Goal: Task Accomplishment & Management: Complete application form

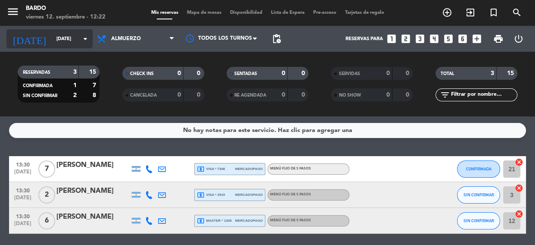
click at [56, 44] on input "[DATE]" at bounding box center [85, 39] width 66 height 14
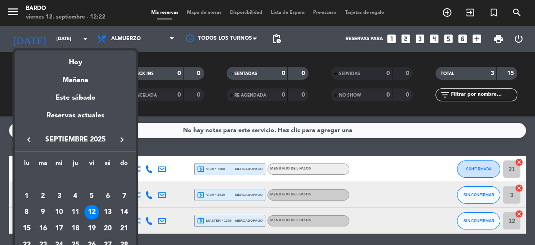
click at [110, 240] on div "27" at bounding box center [107, 244] width 15 height 15
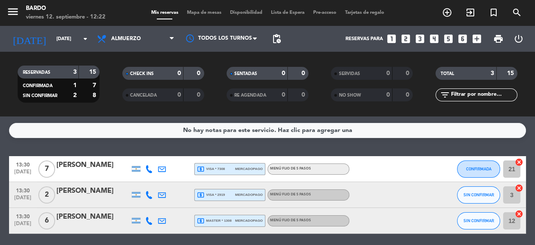
type input "[DATE]"
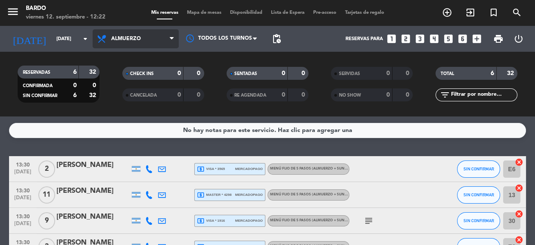
click at [139, 42] on span "Almuerzo" at bounding box center [136, 38] width 86 height 19
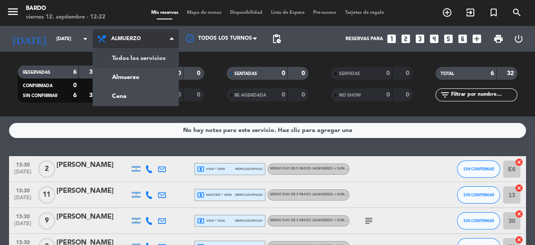
click at [139, 53] on div "menu Bardo [DATE] 12. septiembre - 12:22 Mis reservas Mapa de mesas Disponibili…" at bounding box center [267, 58] width 535 height 116
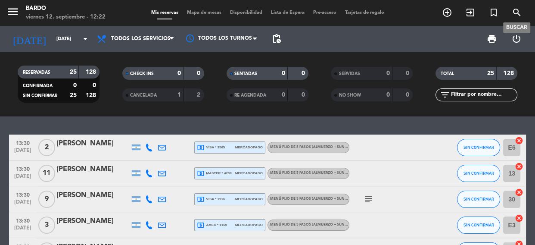
click at [514, 12] on icon "search" at bounding box center [517, 12] width 10 height 10
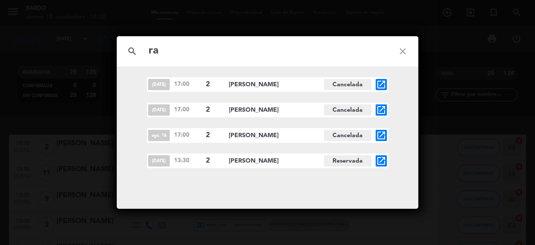
type input "r"
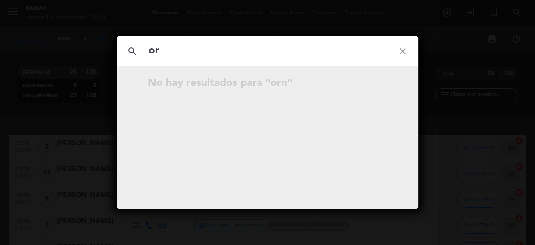
type input "o"
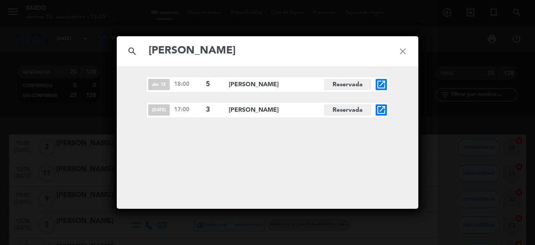
type input "[PERSON_NAME]"
click at [396, 54] on icon "close" at bounding box center [402, 51] width 31 height 31
click at [401, 54] on icon "close" at bounding box center [402, 51] width 31 height 31
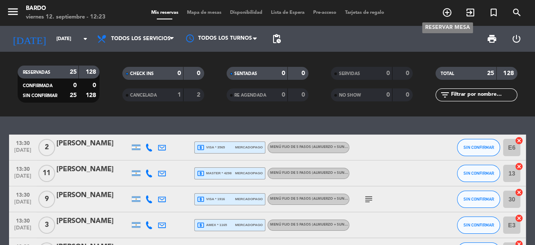
click at [444, 12] on icon "add_circle_outline" at bounding box center [447, 12] width 10 height 10
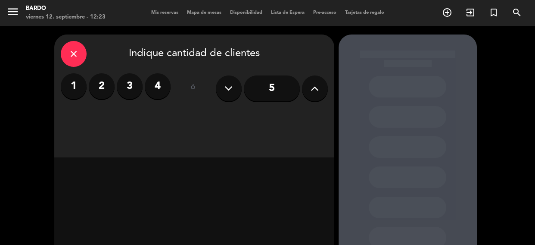
click at [308, 90] on button at bounding box center [315, 88] width 26 height 26
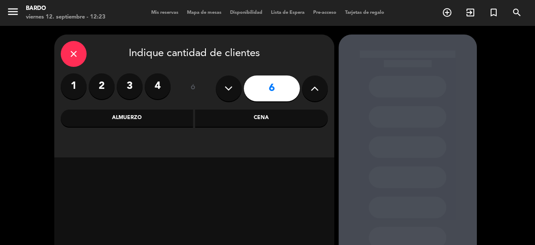
click at [308, 90] on button at bounding box center [315, 88] width 26 height 26
type input "9"
click at [273, 112] on div "Cena" at bounding box center [261, 117] width 133 height 17
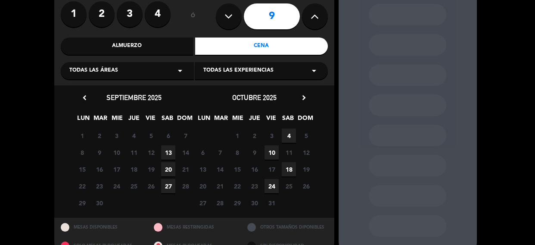
scroll to position [87, 0]
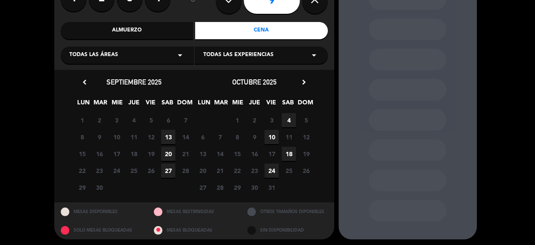
click at [171, 168] on span "27" at bounding box center [168, 170] width 14 height 14
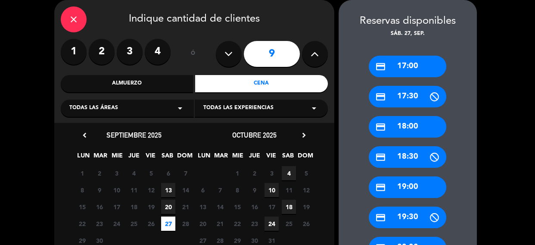
scroll to position [162, 0]
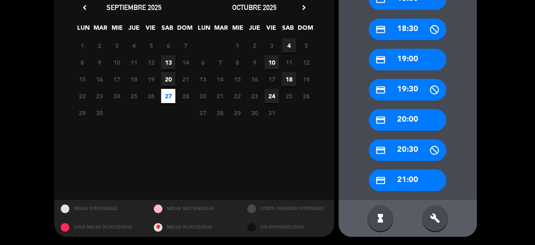
click at [416, 177] on div "credit_card 21:00" at bounding box center [408, 180] width 78 height 22
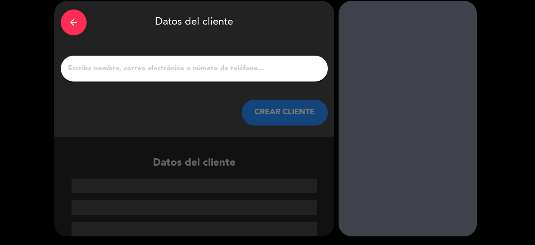
scroll to position [34, 0]
click at [103, 70] on input "1" at bounding box center [194, 68] width 254 height 12
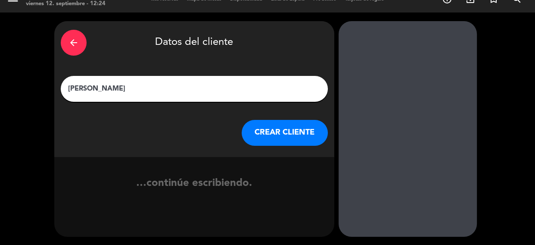
scroll to position [13, 0]
type input "[PERSON_NAME]"
click at [279, 133] on button "CREAR CLIENTE" at bounding box center [285, 133] width 86 height 26
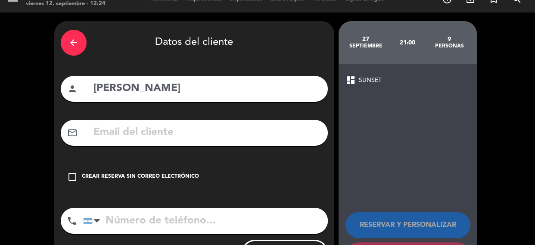
click at [77, 173] on div "check_box_outline_blank Crear reserva sin correo electrónico" at bounding box center [194, 177] width 267 height 26
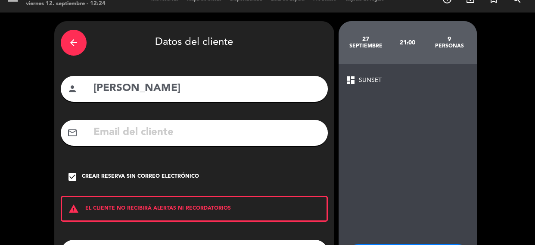
scroll to position [87, 0]
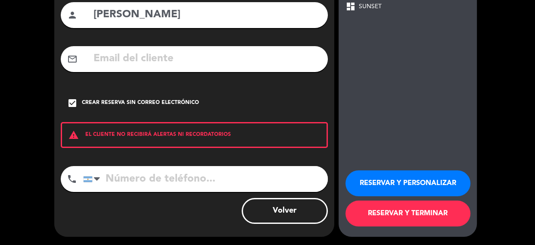
click at [422, 191] on button "RESERVAR Y PERSONALIZAR" at bounding box center [407, 183] width 125 height 26
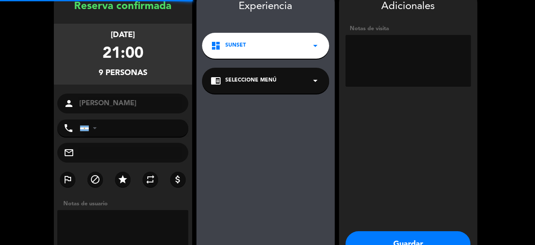
scroll to position [34, 0]
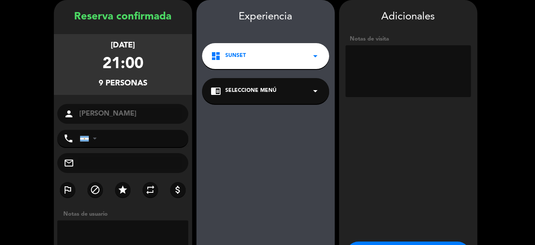
click at [366, 68] on textarea at bounding box center [407, 71] width 125 height 52
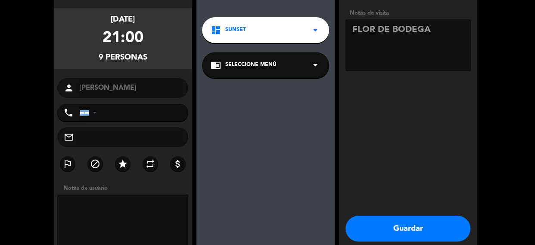
scroll to position [99, 0]
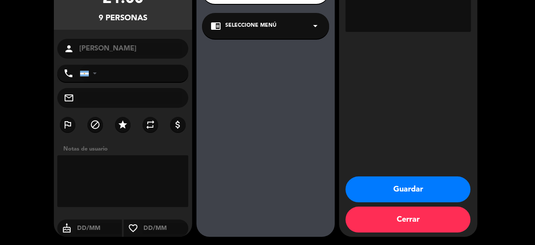
type textarea "FLOR DE BODEGA"
click at [414, 179] on button "Guardar" at bounding box center [407, 189] width 125 height 26
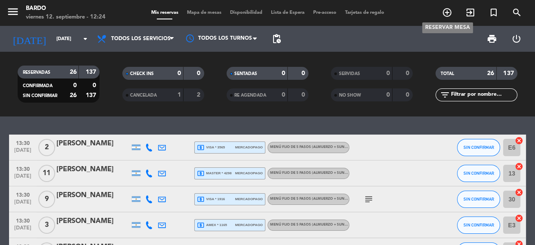
click at [447, 8] on icon "add_circle_outline" at bounding box center [447, 12] width 10 height 10
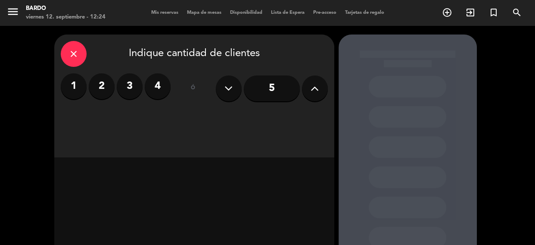
click at [325, 86] on button at bounding box center [315, 88] width 26 height 26
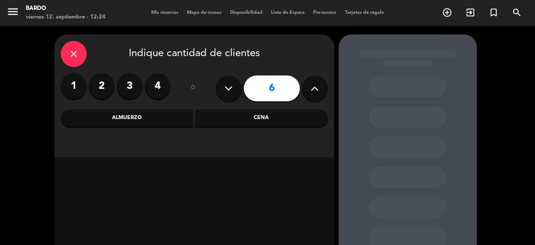
click at [325, 86] on button at bounding box center [315, 88] width 26 height 26
click at [216, 87] on button at bounding box center [229, 88] width 26 height 26
type input "8"
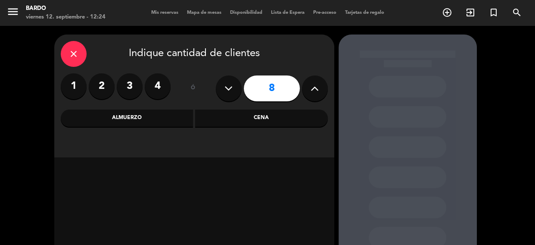
click at [221, 113] on div "Cena" at bounding box center [261, 117] width 133 height 17
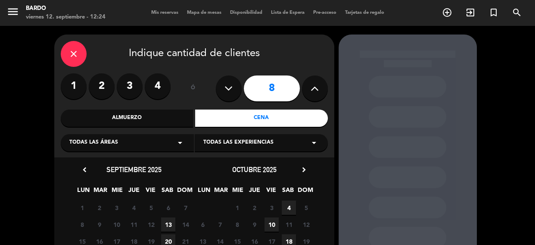
scroll to position [90, 0]
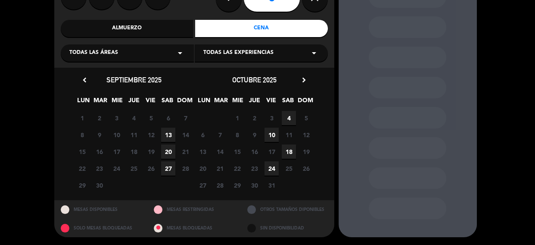
click at [165, 170] on span "27" at bounding box center [168, 168] width 14 height 14
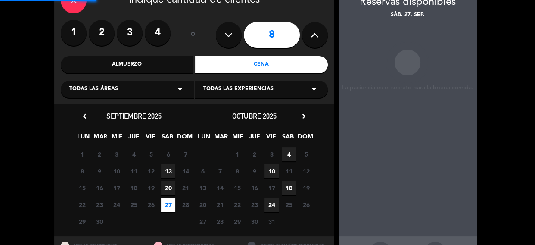
scroll to position [34, 0]
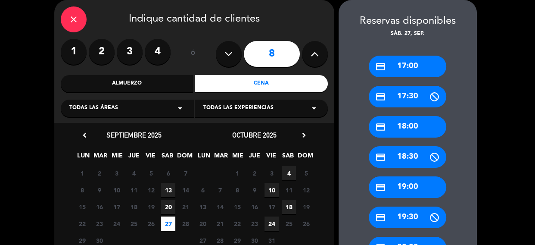
click at [405, 177] on div "credit_card 19:00" at bounding box center [408, 187] width 78 height 22
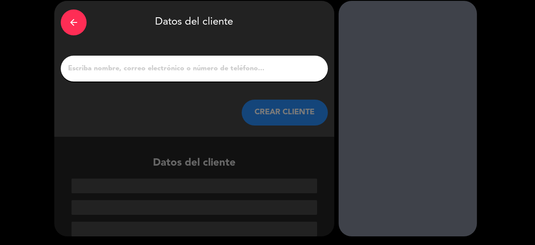
click at [107, 63] on input "1" at bounding box center [194, 68] width 254 height 12
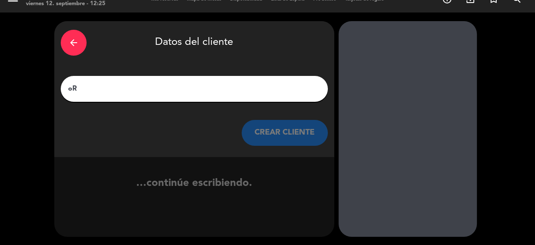
type input "o"
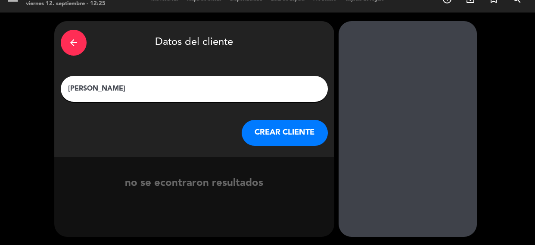
type input "[PERSON_NAME]"
click at [271, 122] on button "CREAR CLIENTE" at bounding box center [285, 133] width 86 height 26
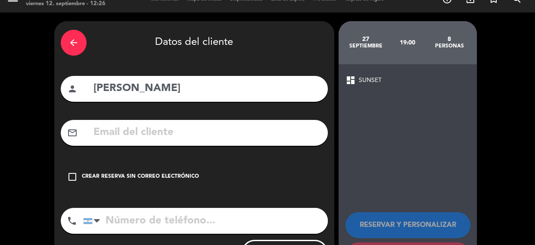
click at [69, 179] on icon "check_box_outline_blank" at bounding box center [72, 176] width 10 height 10
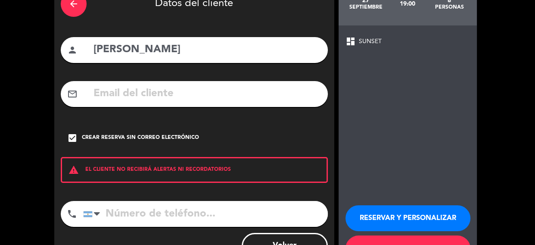
scroll to position [87, 0]
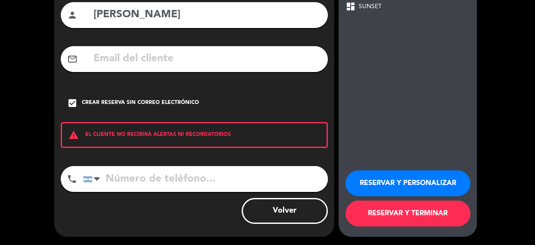
click at [394, 180] on button "RESERVAR Y PERSONALIZAR" at bounding box center [407, 183] width 125 height 26
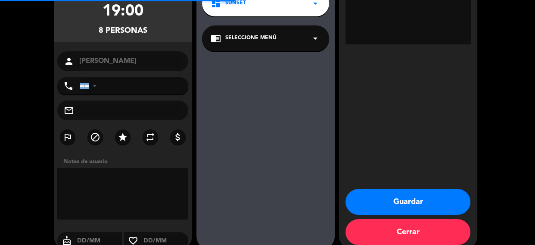
scroll to position [34, 0]
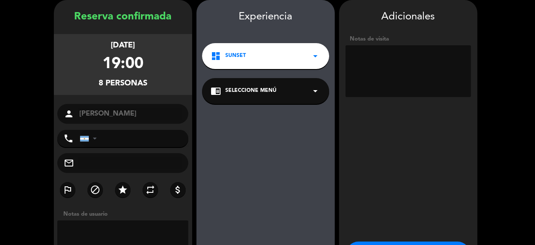
click at [361, 52] on textarea at bounding box center [407, 71] width 125 height 52
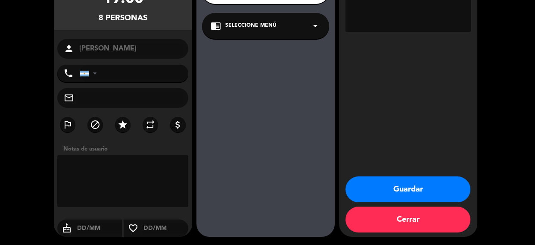
type textarea "FLOR DE BODEGA"
click at [379, 186] on button "Guardar" at bounding box center [407, 189] width 125 height 26
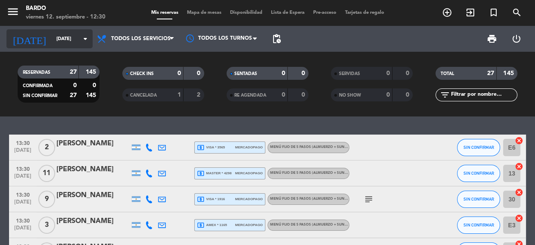
click at [82, 34] on icon "arrow_drop_down" at bounding box center [85, 39] width 10 height 10
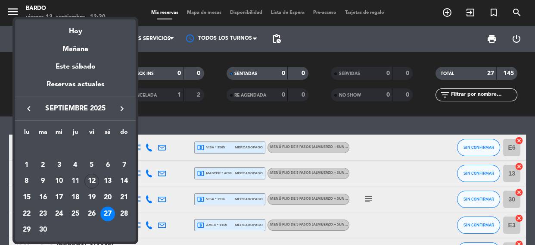
click at [122, 107] on icon "keyboard_arrow_right" at bounding box center [122, 108] width 10 height 10
click at [28, 209] on div "20" at bounding box center [26, 213] width 15 height 15
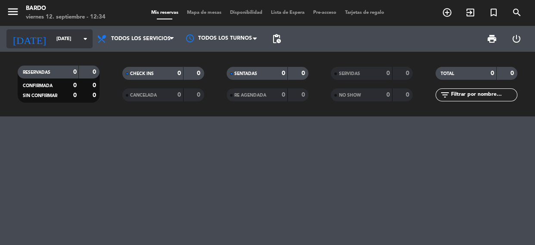
click at [52, 34] on input "[DATE]" at bounding box center [85, 39] width 66 height 14
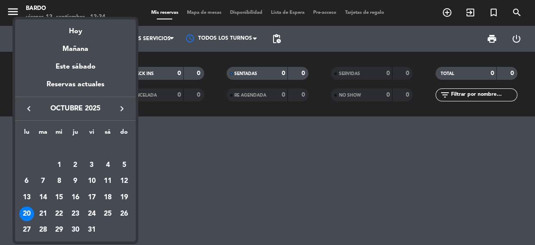
click at [33, 109] on icon "keyboard_arrow_left" at bounding box center [29, 108] width 10 height 10
click at [111, 198] on div "20" at bounding box center [107, 197] width 15 height 15
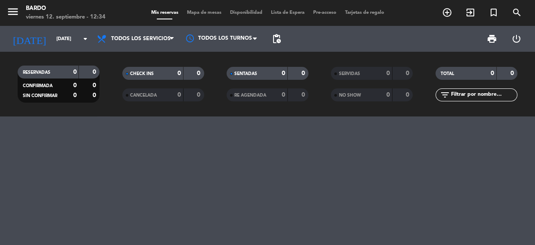
type input "[DATE]"
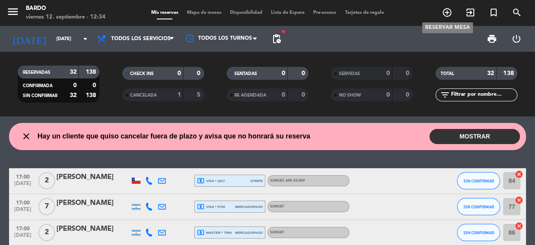
click at [449, 12] on icon "add_circle_outline" at bounding box center [447, 12] width 10 height 10
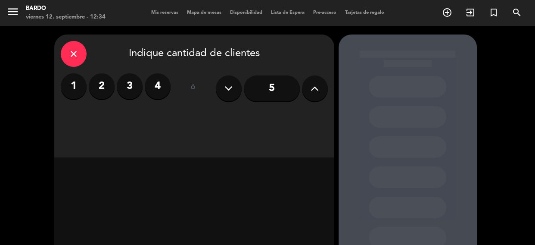
click at [258, 85] on input "5" at bounding box center [272, 88] width 56 height 26
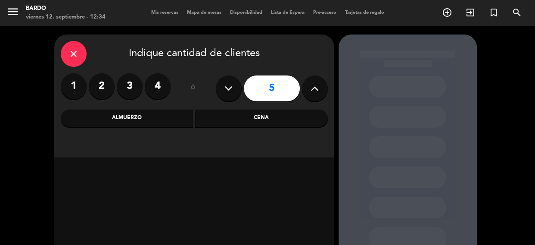
click at [135, 118] on div "Almuerzo" at bounding box center [127, 117] width 133 height 17
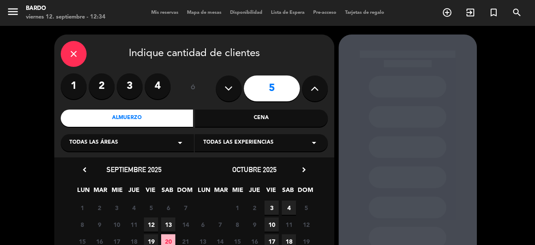
scroll to position [90, 0]
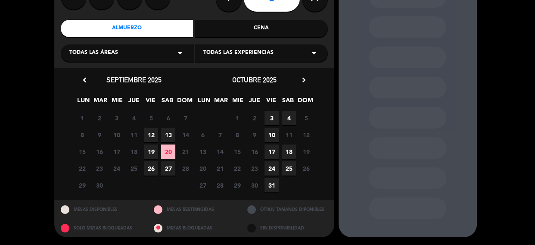
click at [168, 154] on span "20" at bounding box center [168, 151] width 14 height 14
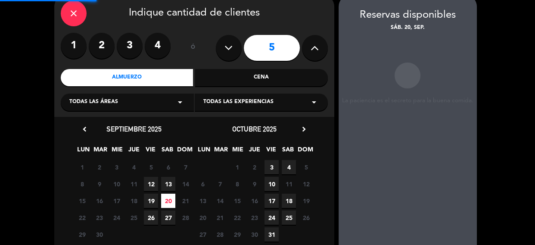
scroll to position [34, 0]
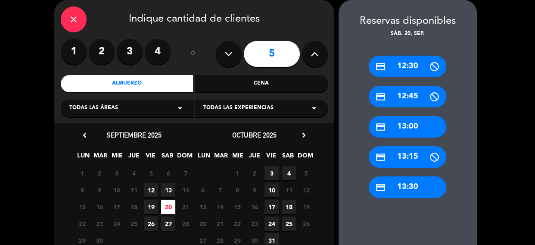
click at [420, 124] on div "credit_card 13:00" at bounding box center [408, 127] width 78 height 22
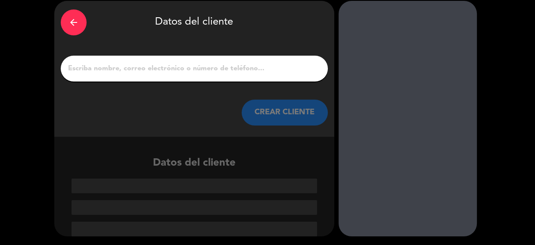
click at [111, 70] on input "1" at bounding box center [194, 68] width 254 height 12
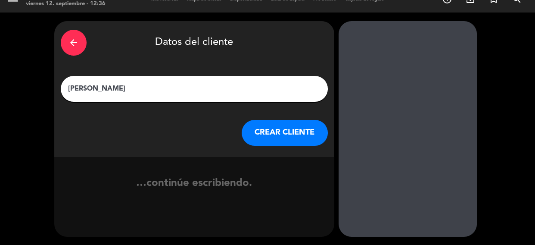
scroll to position [13, 0]
type input "a"
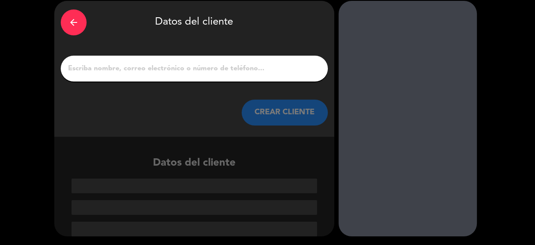
type input "a"
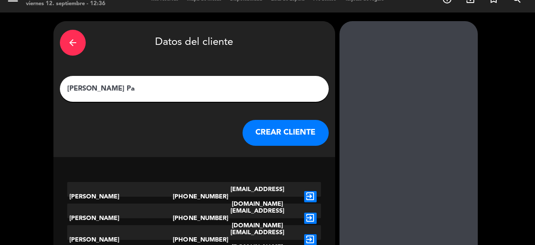
scroll to position [13, 0]
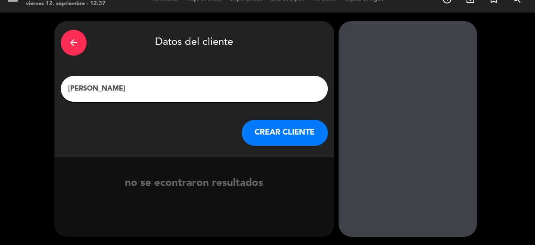
type input "[PERSON_NAME]"
click at [278, 126] on button "CREAR CLIENTE" at bounding box center [285, 133] width 86 height 26
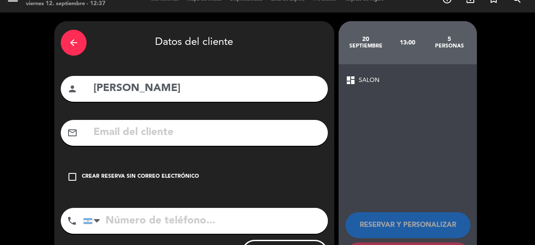
click at [70, 177] on icon "check_box_outline_blank" at bounding box center [72, 176] width 10 height 10
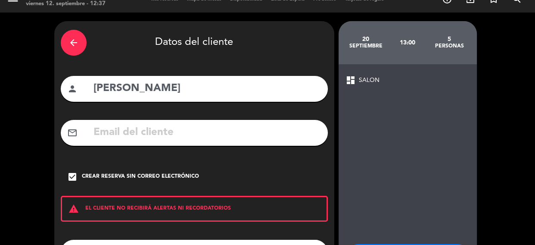
scroll to position [87, 0]
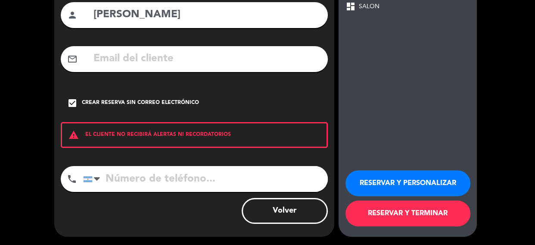
click at [419, 186] on button "RESERVAR Y PERSONALIZAR" at bounding box center [407, 183] width 125 height 26
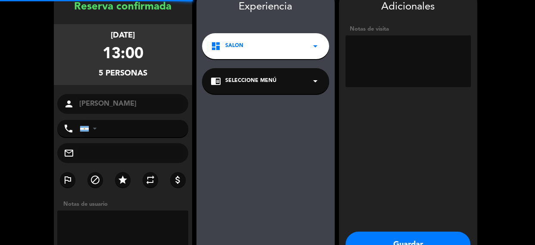
scroll to position [34, 0]
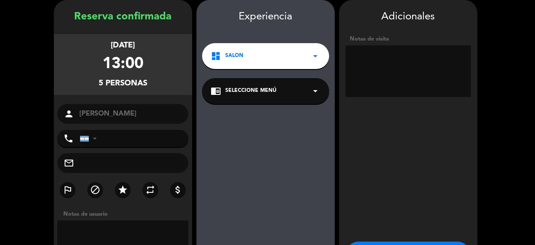
click at [375, 57] on textarea at bounding box center [407, 71] width 125 height 52
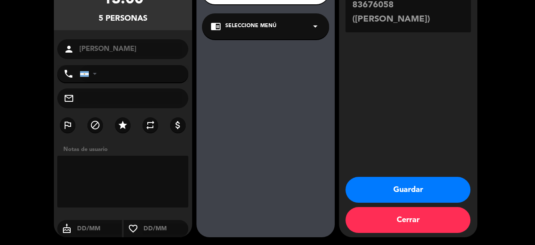
scroll to position [99, 0]
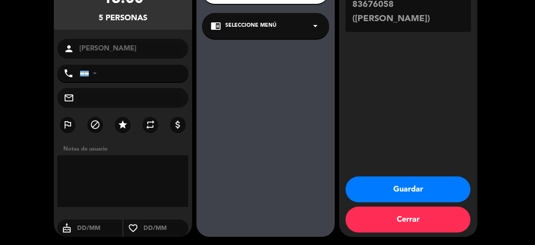
type textarea "n° de comprobante 83676058 ([PERSON_NAME])"
click at [396, 189] on button "Guardar" at bounding box center [407, 189] width 125 height 26
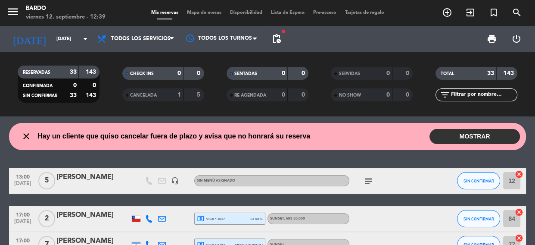
click at [455, 132] on button "MOSTRAR" at bounding box center [474, 136] width 90 height 15
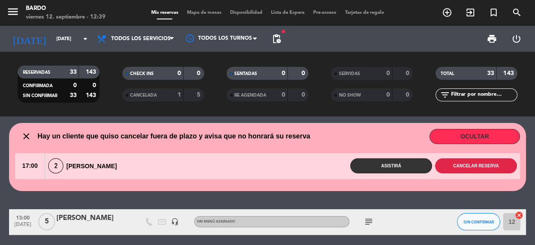
click at [468, 166] on button "Cancelar reserva" at bounding box center [476, 165] width 82 height 15
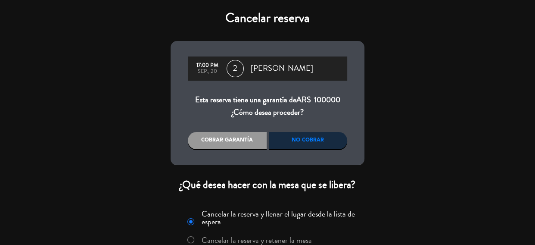
click at [190, 136] on div "Cobrar garantía" at bounding box center [227, 140] width 79 height 17
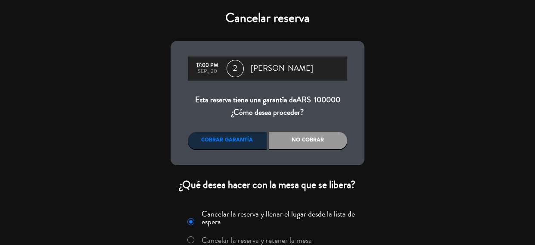
click at [230, 133] on div "Cobrar garantía" at bounding box center [227, 140] width 79 height 17
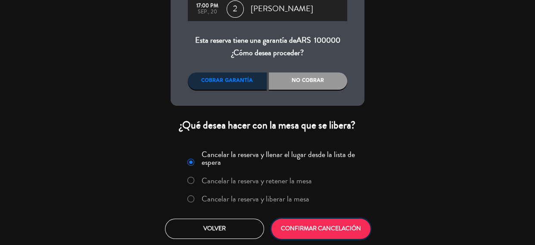
click at [303, 234] on button "CONFIRMAR CANCELACIÓN" at bounding box center [320, 228] width 99 height 20
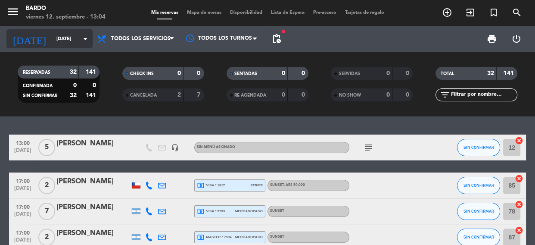
click at [52, 40] on input "[DATE]" at bounding box center [85, 39] width 66 height 14
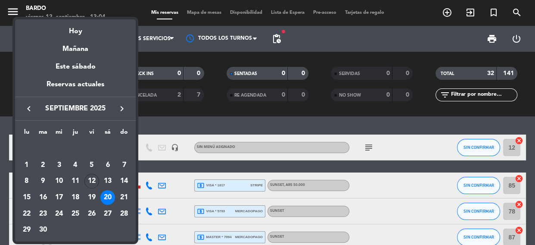
click at [121, 104] on icon "keyboard_arrow_right" at bounding box center [122, 108] width 10 height 10
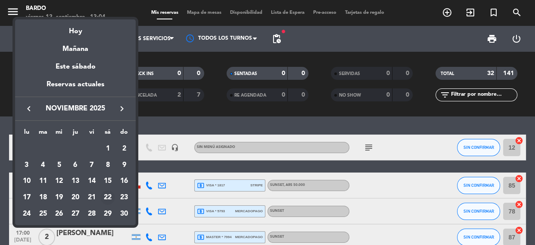
click at [108, 192] on div "22" at bounding box center [107, 197] width 15 height 15
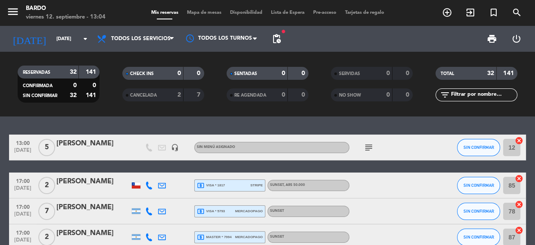
type input "[DATE]"
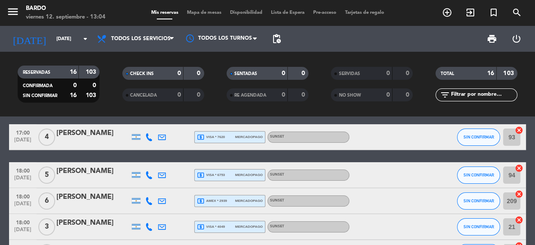
scroll to position [149, 0]
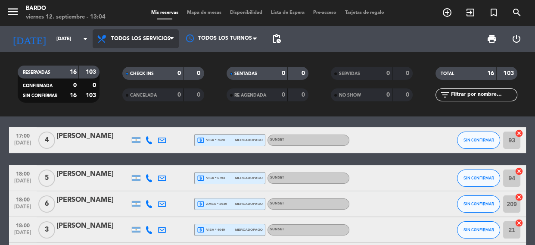
click at [128, 37] on span "Todos los servicios" at bounding box center [140, 39] width 59 height 6
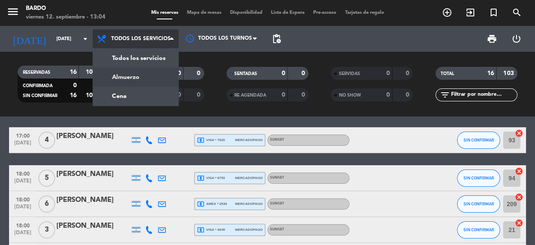
click at [130, 77] on div "menu Bardo [DATE] 12. septiembre - 13:04 Mis reservas Mapa de mesas Disponibili…" at bounding box center [267, 58] width 535 height 116
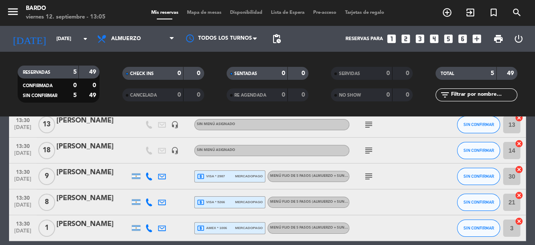
scroll to position [42, 0]
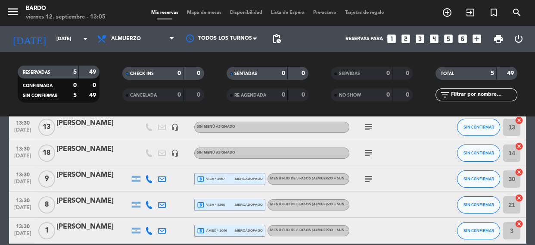
click at [363, 128] on icon "subject" at bounding box center [368, 127] width 10 height 10
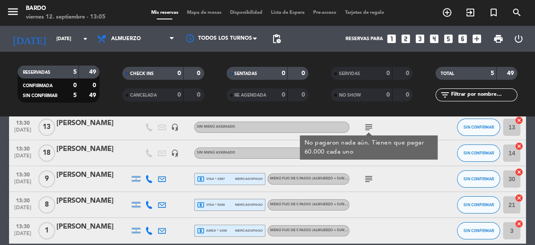
click at [383, 127] on div "subject No pagaron nada aún. Tienen que pagar 60.000 cada uno" at bounding box center [388, 126] width 78 height 25
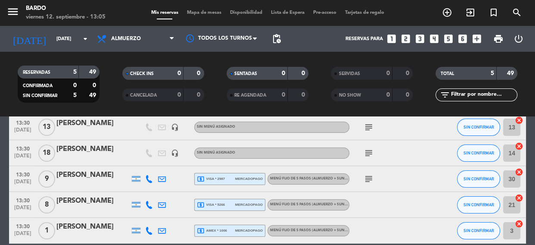
click at [365, 151] on icon "subject" at bounding box center [368, 153] width 10 height 10
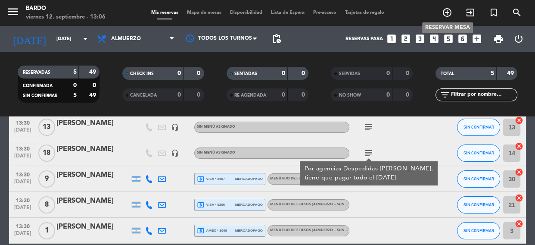
click at [448, 13] on icon "add_circle_outline" at bounding box center [447, 12] width 10 height 10
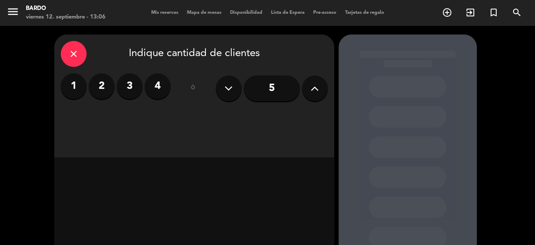
click at [311, 79] on button at bounding box center [315, 88] width 26 height 26
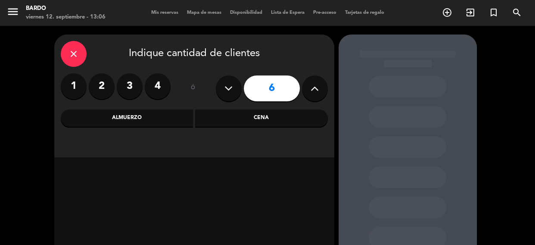
click at [310, 79] on button at bounding box center [315, 88] width 26 height 26
type input "9"
click at [135, 121] on div "Almuerzo" at bounding box center [127, 117] width 133 height 17
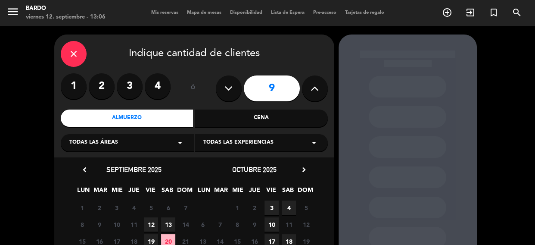
scroll to position [90, 0]
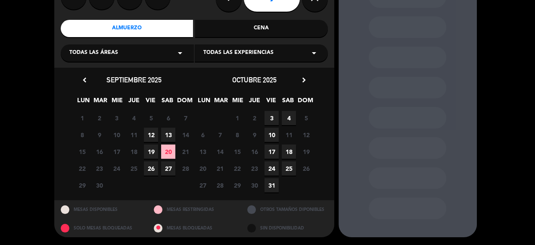
click at [304, 77] on icon "chevron_right" at bounding box center [303, 79] width 9 height 9
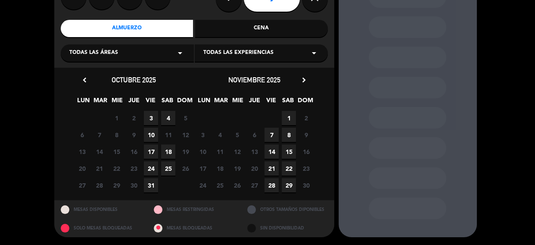
click at [289, 164] on span "22" at bounding box center [289, 168] width 14 height 14
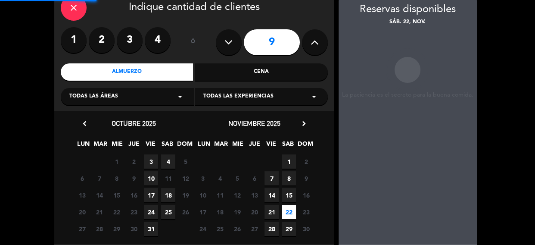
scroll to position [34, 0]
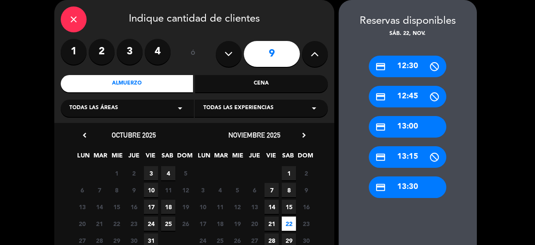
click at [390, 125] on div "credit_card 13:00" at bounding box center [408, 127] width 78 height 22
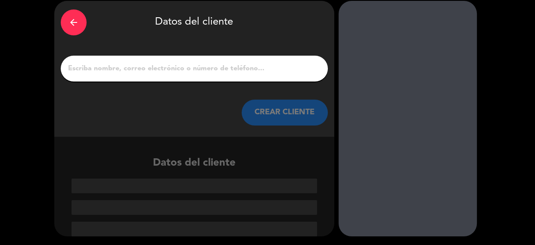
click at [177, 79] on div at bounding box center [194, 69] width 267 height 26
click at [177, 73] on input "1" at bounding box center [194, 68] width 254 height 12
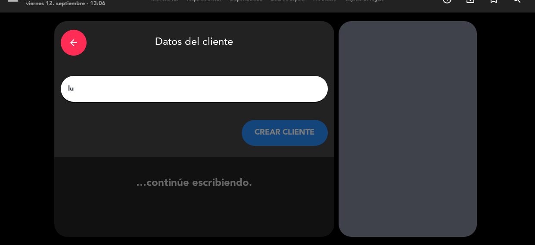
type input "l"
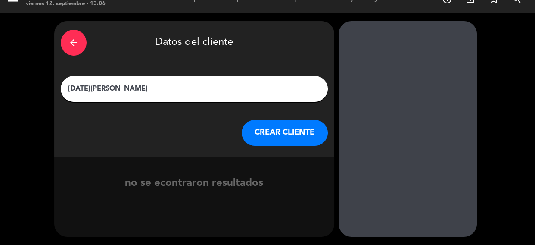
type input "[DATE][PERSON_NAME]"
click at [292, 140] on button "CREAR CLIENTE" at bounding box center [285, 133] width 86 height 26
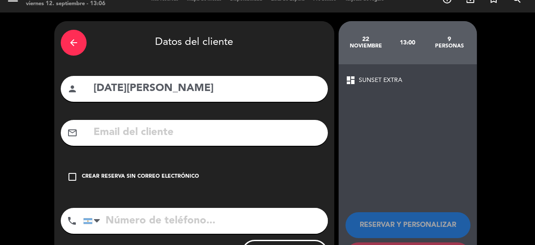
click at [72, 174] on icon "check_box_outline_blank" at bounding box center [72, 176] width 10 height 10
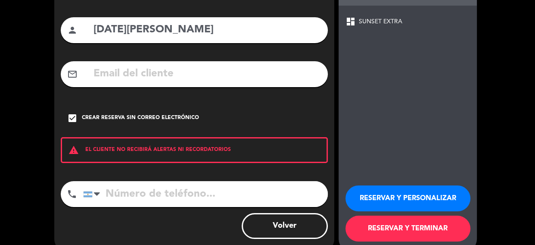
scroll to position [87, 0]
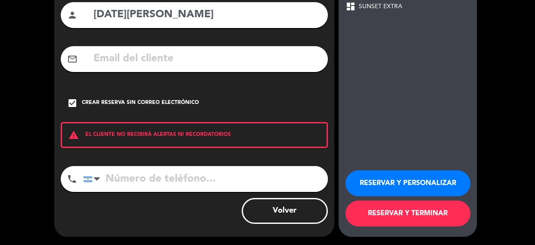
click at [398, 186] on button "RESERVAR Y PERSONALIZAR" at bounding box center [407, 183] width 125 height 26
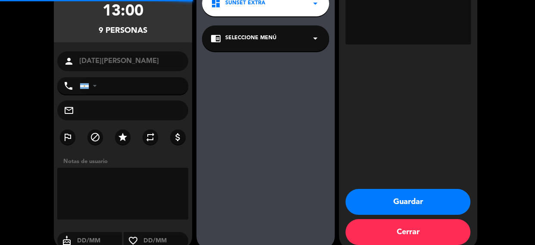
scroll to position [34, 0]
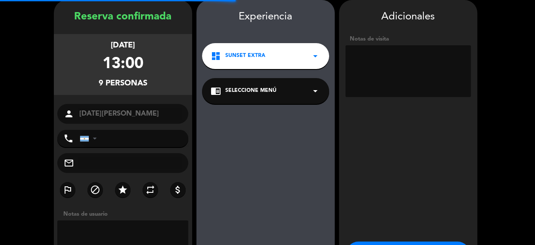
click at [367, 51] on textarea at bounding box center [407, 71] width 125 height 52
type textarea "A"
type textarea "N"
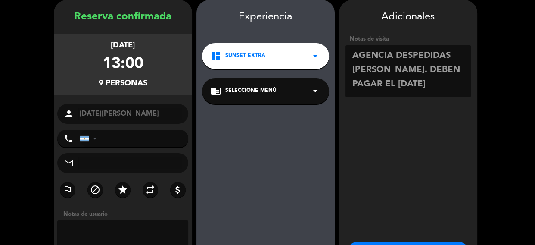
scroll to position [99, 0]
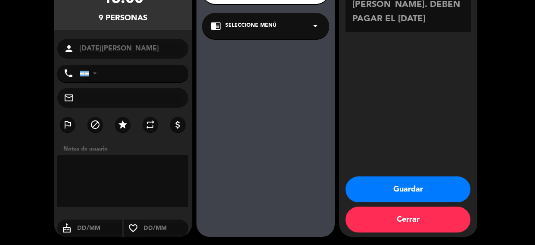
type textarea "AGENCIA DESPEDIDAS [PERSON_NAME]. DEBEN PAGAR EL [DATE]"
click at [397, 189] on button "Guardar" at bounding box center [407, 189] width 125 height 26
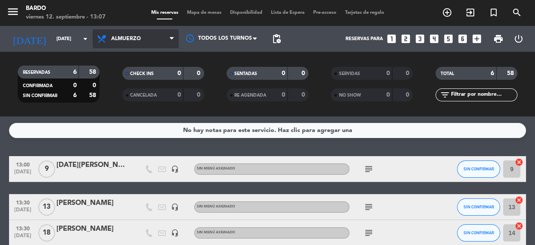
click at [137, 37] on span "Almuerzo" at bounding box center [126, 39] width 30 height 6
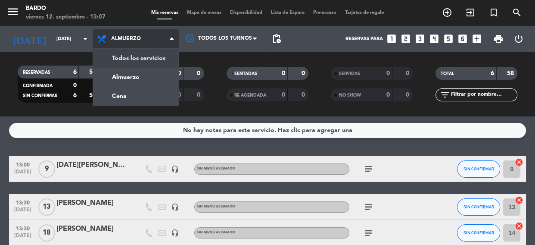
click at [140, 60] on div "menu Bardo [DATE] 12. septiembre - 13:07 Mis reservas Mapa de mesas Disponibili…" at bounding box center [267, 58] width 535 height 116
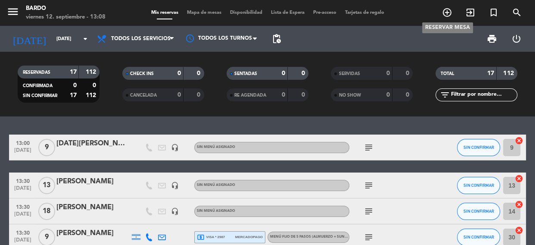
click at [446, 9] on icon "add_circle_outline" at bounding box center [447, 12] width 10 height 10
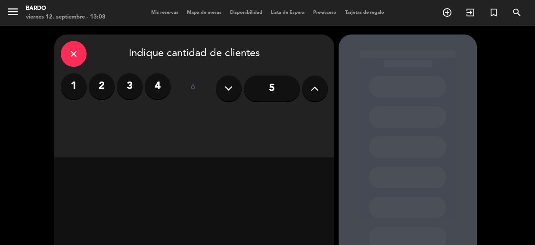
click at [307, 86] on button at bounding box center [315, 88] width 26 height 26
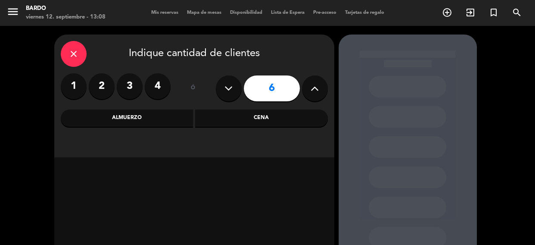
click at [307, 86] on button at bounding box center [315, 88] width 26 height 26
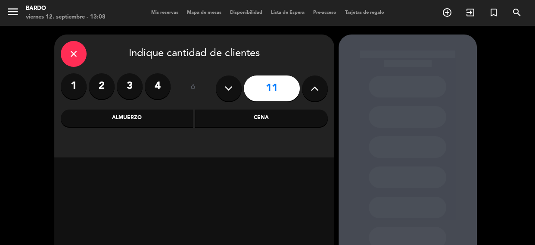
click at [308, 86] on button at bounding box center [315, 88] width 26 height 26
type input "12"
click at [245, 112] on div "Cena" at bounding box center [261, 117] width 133 height 17
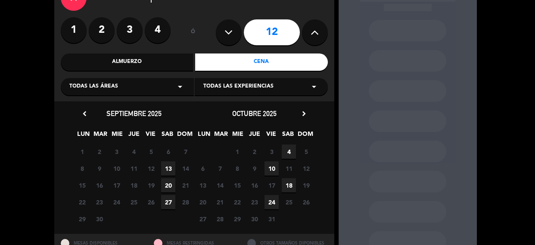
scroll to position [60, 0]
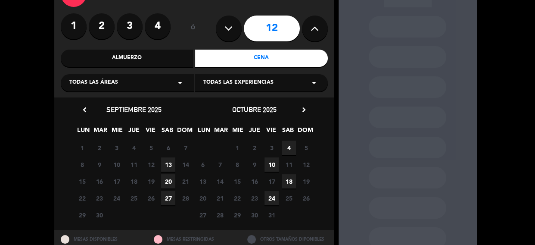
click at [304, 108] on icon "chevron_right" at bounding box center [303, 109] width 9 height 9
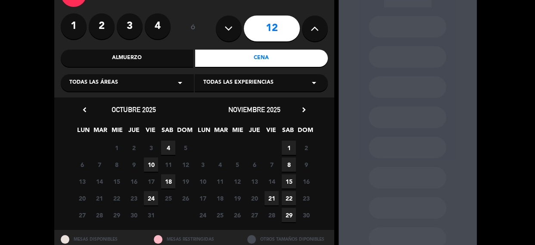
click at [292, 198] on span "22" at bounding box center [289, 198] width 14 height 14
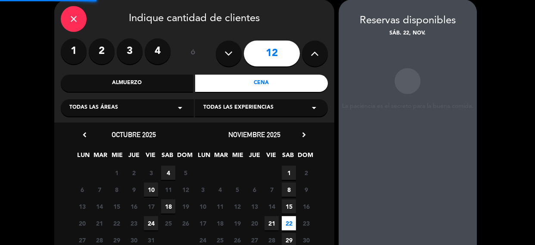
scroll to position [34, 0]
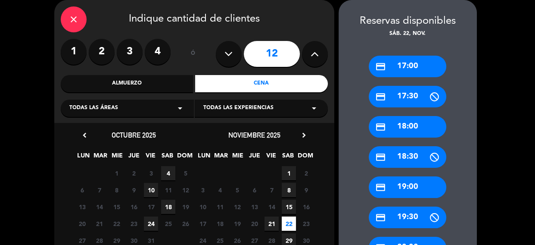
click at [399, 121] on div "credit_card 18:00" at bounding box center [408, 127] width 78 height 22
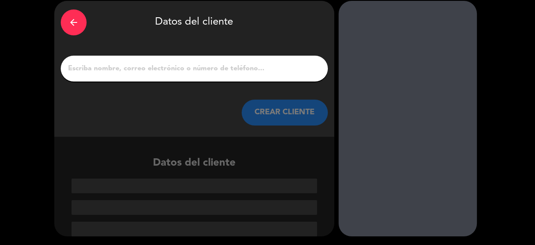
scroll to position [34, 0]
click at [149, 66] on input "1" at bounding box center [194, 68] width 254 height 12
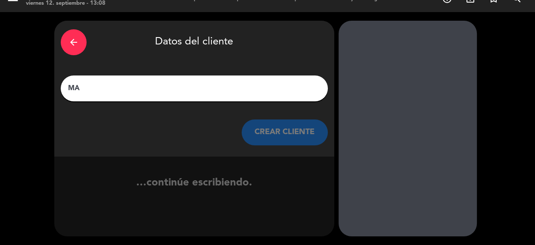
scroll to position [13, 0]
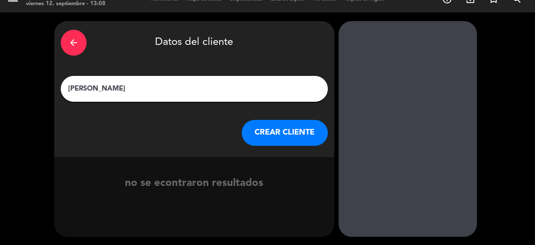
type input "[PERSON_NAME]"
click at [279, 142] on button "CREAR CLIENTE" at bounding box center [285, 133] width 86 height 26
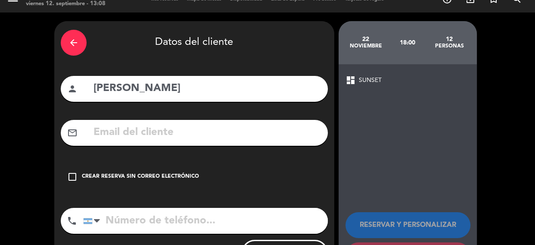
click at [118, 173] on div "Crear reserva sin correo electrónico" at bounding box center [140, 176] width 117 height 9
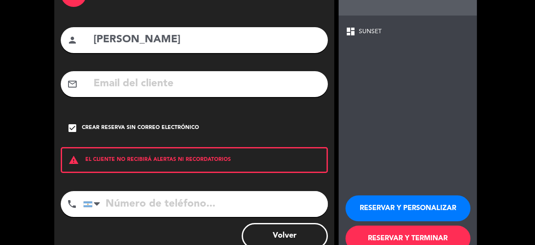
scroll to position [87, 0]
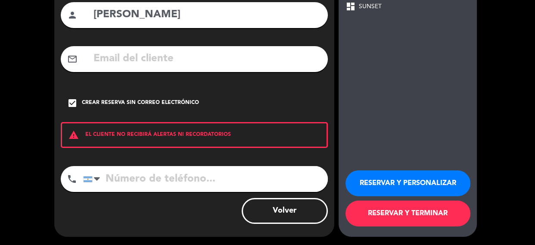
click at [388, 211] on button "RESERVAR Y TERMINAR" at bounding box center [407, 213] width 125 height 26
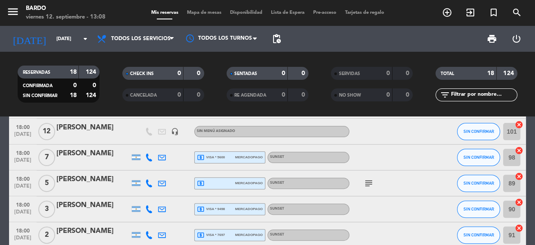
scroll to position [297, 0]
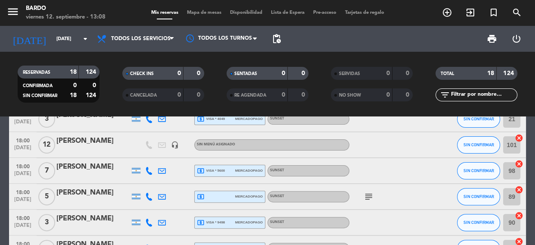
click at [78, 144] on div "[PERSON_NAME]" at bounding box center [92, 140] width 73 height 11
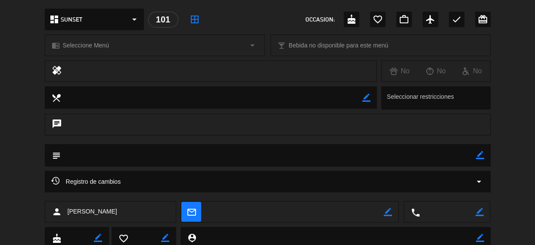
scroll to position [124, 0]
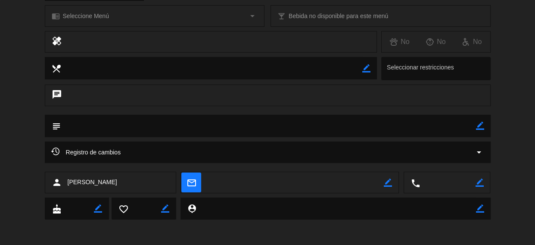
click at [476, 127] on icon "border_color" at bounding box center [480, 125] width 8 height 8
type textarea "PAGA TODO EL [DATE], DESPEDIDAS [PERSON_NAME]"
click at [476, 125] on icon at bounding box center [480, 125] width 8 height 8
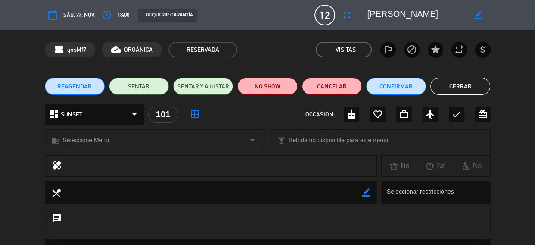
click at [444, 95] on div "REAGENDAR SENTAR SENTAR Y AJUSTAR NO SHOW Cancelar Confirmar Cerrar" at bounding box center [267, 86] width 535 height 34
click at [444, 84] on button "Cerrar" at bounding box center [460, 86] width 60 height 17
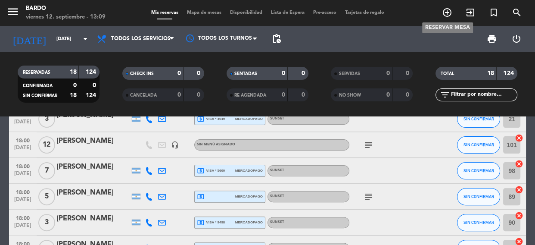
click at [447, 8] on icon "add_circle_outline" at bounding box center [447, 12] width 10 height 10
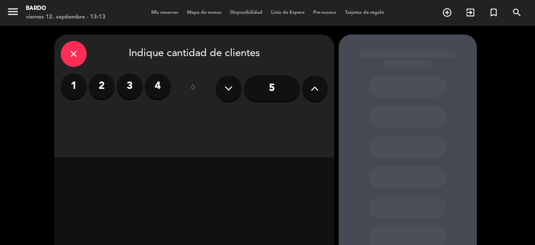
click at [320, 85] on button at bounding box center [315, 88] width 26 height 26
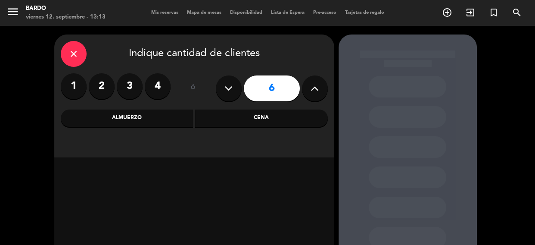
click at [320, 85] on button at bounding box center [315, 88] width 26 height 26
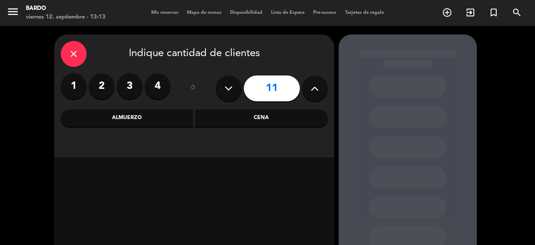
click at [320, 85] on button at bounding box center [315, 88] width 26 height 26
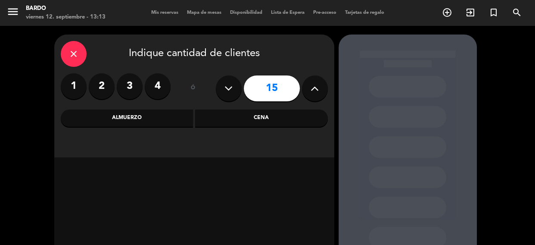
type input "16"
click at [229, 125] on div "Cena" at bounding box center [261, 117] width 133 height 17
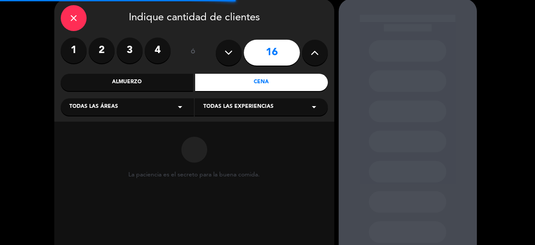
scroll to position [90, 0]
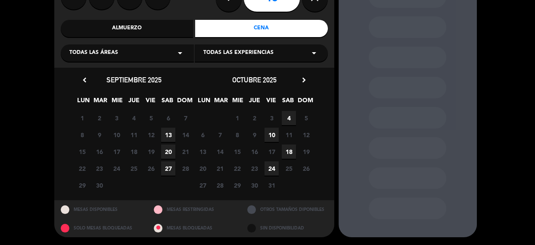
click at [303, 76] on icon "chevron_right" at bounding box center [303, 79] width 9 height 9
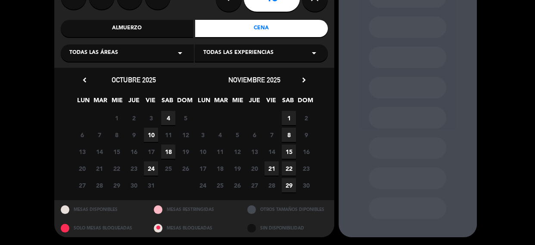
click at [286, 169] on span "22" at bounding box center [289, 168] width 14 height 14
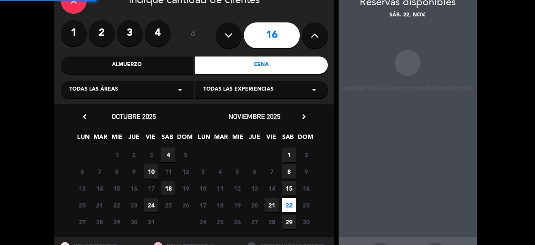
scroll to position [34, 0]
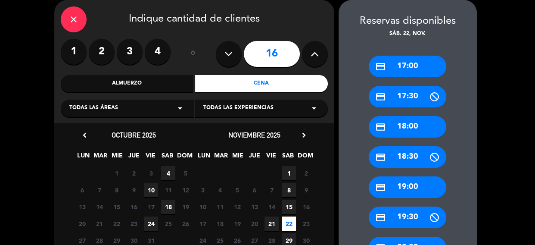
click at [406, 128] on div "credit_card 18:00" at bounding box center [408, 127] width 78 height 22
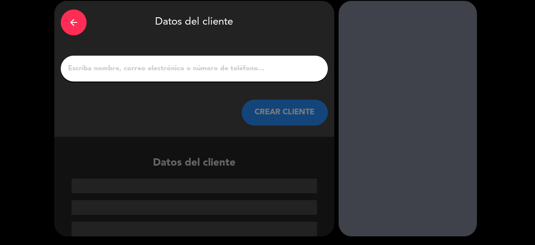
scroll to position [34, 0]
click at [248, 72] on input "1" at bounding box center [194, 68] width 254 height 12
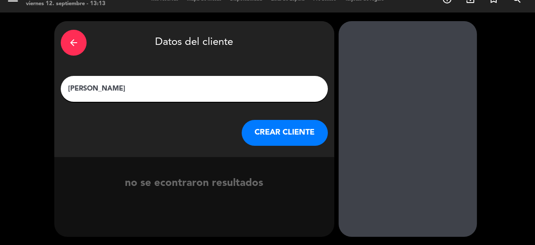
type input "[PERSON_NAME]"
click at [267, 142] on button "CREAR CLIENTE" at bounding box center [285, 133] width 86 height 26
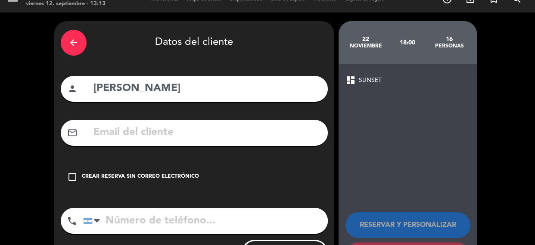
click at [151, 173] on div "Crear reserva sin correo electrónico" at bounding box center [140, 176] width 117 height 9
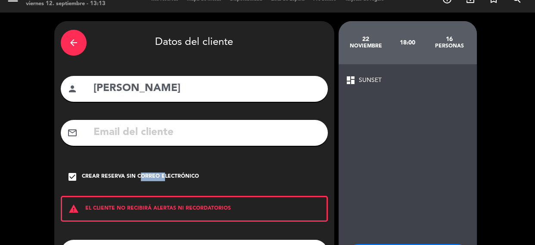
click at [151, 173] on div "Crear reserva sin correo electrónico" at bounding box center [140, 176] width 117 height 9
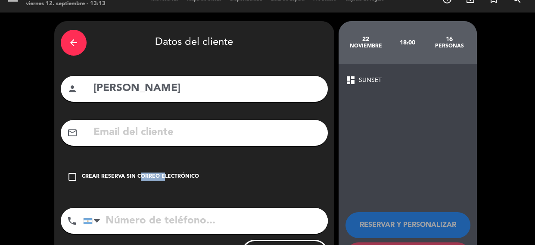
click at [151, 173] on div "Crear reserva sin correo electrónico" at bounding box center [140, 176] width 117 height 9
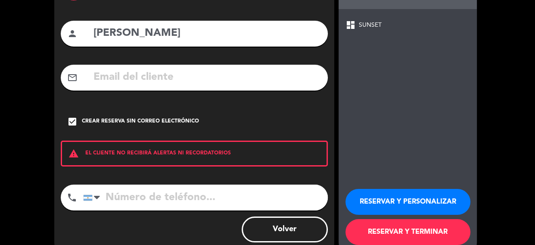
scroll to position [87, 0]
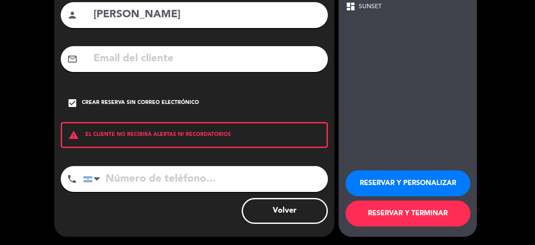
click at [413, 208] on button "RESERVAR Y TERMINAR" at bounding box center [407, 213] width 125 height 26
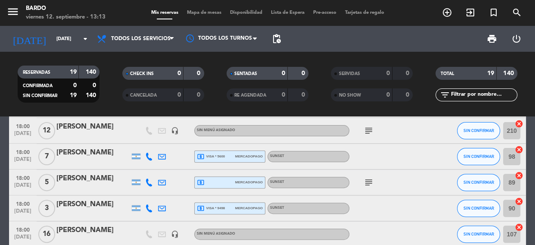
scroll to position [313, 0]
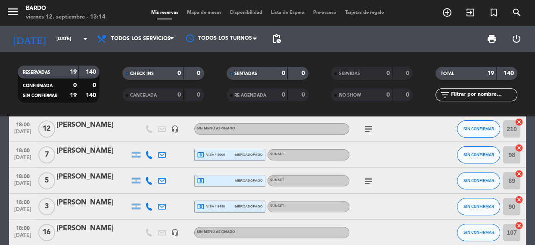
click at [85, 233] on div "[PERSON_NAME]" at bounding box center [92, 228] width 73 height 11
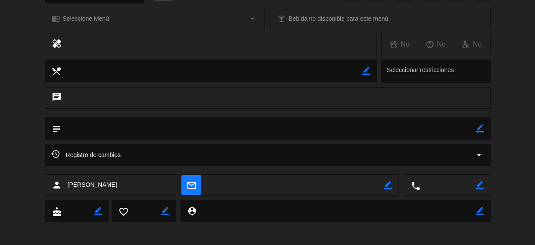
scroll to position [124, 0]
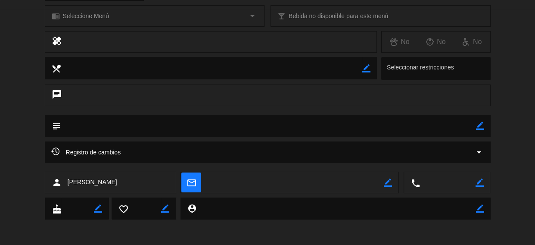
click at [476, 122] on icon "border_color" at bounding box center [480, 125] width 8 height 8
click at [133, 129] on textarea at bounding box center [268, 126] width 415 height 22
type textarea "F"
type textarea "PAGA TODO EL [DATE]- DESPEDIDAS [PERSON_NAME]"
click at [476, 125] on icon at bounding box center [480, 125] width 8 height 8
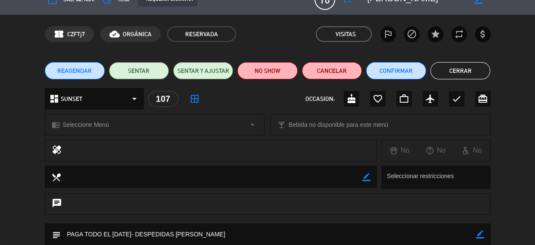
scroll to position [0, 0]
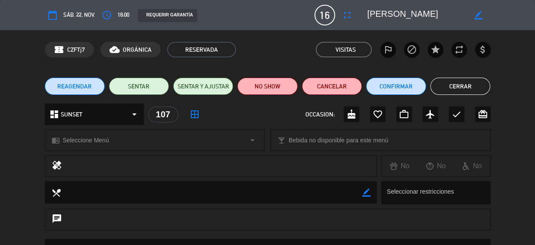
click at [447, 94] on button "Cerrar" at bounding box center [460, 86] width 60 height 17
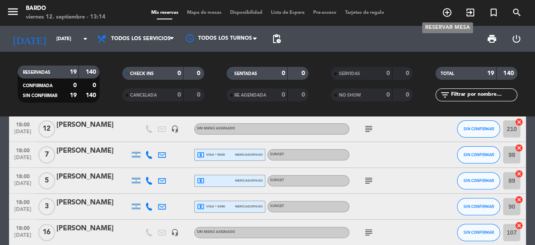
click at [447, 9] on icon "add_circle_outline" at bounding box center [447, 12] width 10 height 10
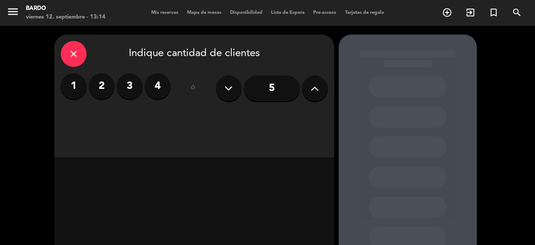
click at [316, 86] on icon at bounding box center [314, 88] width 8 height 13
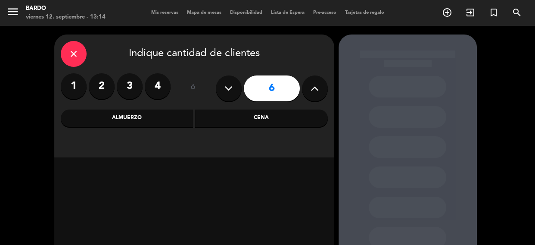
click at [316, 86] on icon at bounding box center [314, 88] width 8 height 13
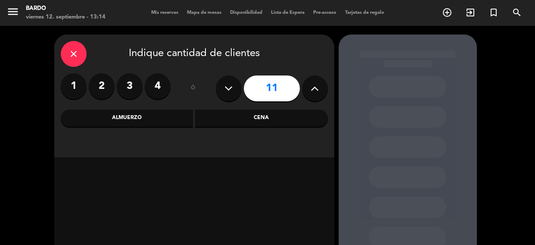
click at [316, 86] on icon at bounding box center [314, 88] width 8 height 13
click at [225, 90] on icon at bounding box center [228, 88] width 8 height 13
type input "11"
click at [242, 124] on div "Cena" at bounding box center [261, 117] width 133 height 17
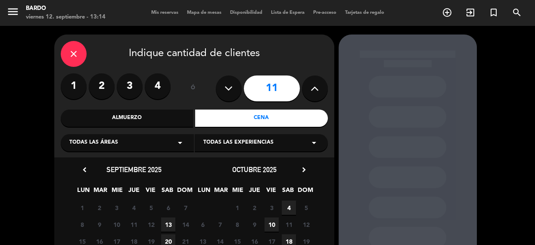
click at [299, 170] on icon "chevron_right" at bounding box center [303, 169] width 9 height 9
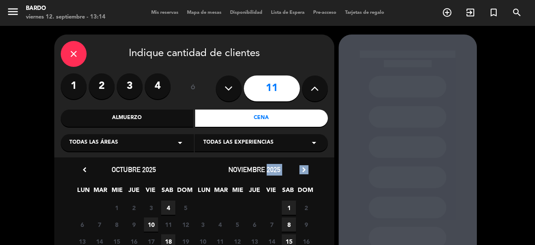
click at [299, 170] on icon "chevron_right" at bounding box center [303, 169] width 9 height 9
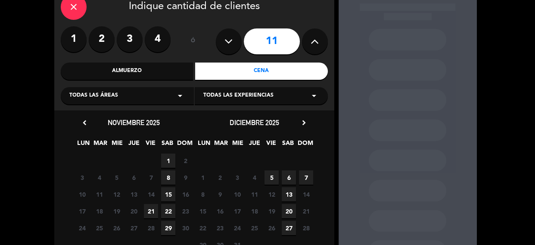
click at [165, 211] on span "22" at bounding box center [168, 211] width 14 height 14
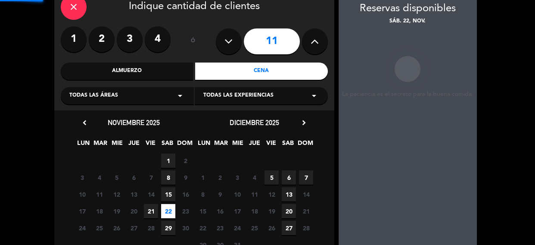
scroll to position [34, 0]
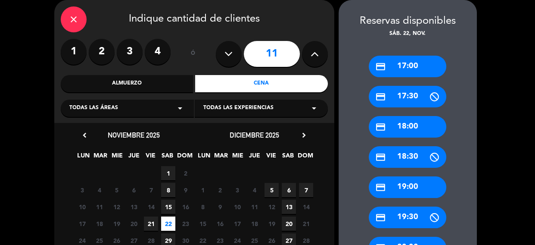
click at [402, 133] on div "credit_card 18:00" at bounding box center [408, 127] width 78 height 22
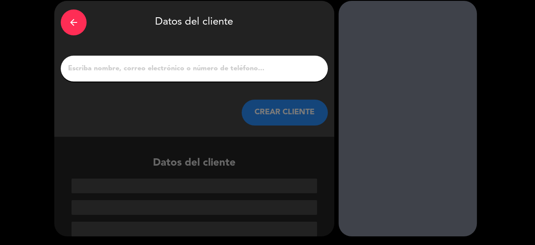
scroll to position [34, 0]
click at [250, 60] on div at bounding box center [194, 69] width 267 height 26
click at [220, 62] on input "1" at bounding box center [194, 68] width 254 height 12
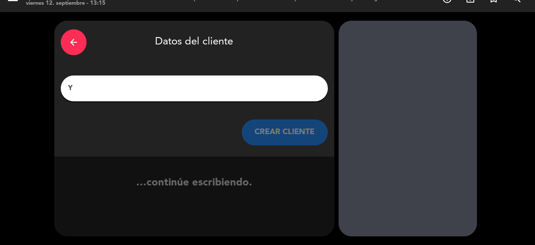
scroll to position [13, 0]
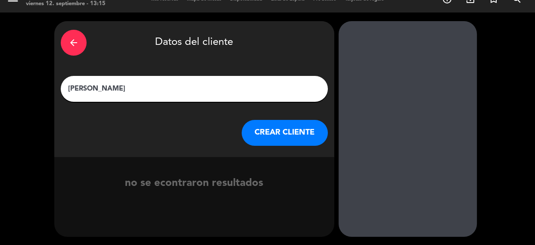
type input "[PERSON_NAME]"
click at [265, 124] on button "CREAR CLIENTE" at bounding box center [285, 133] width 86 height 26
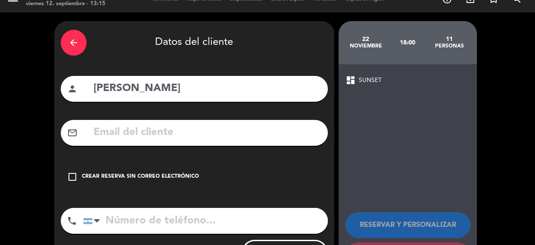
click at [82, 171] on div "check_box_outline_blank Crear reserva sin correo electrónico" at bounding box center [194, 177] width 267 height 26
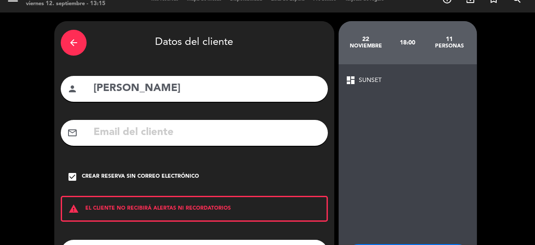
scroll to position [87, 0]
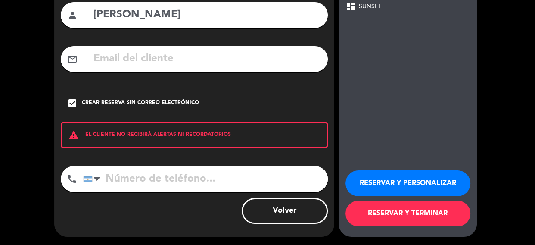
click at [414, 184] on button "RESERVAR Y PERSONALIZAR" at bounding box center [407, 183] width 125 height 26
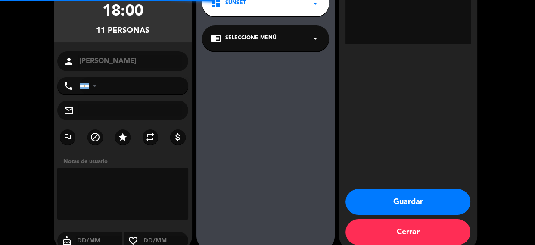
scroll to position [34, 0]
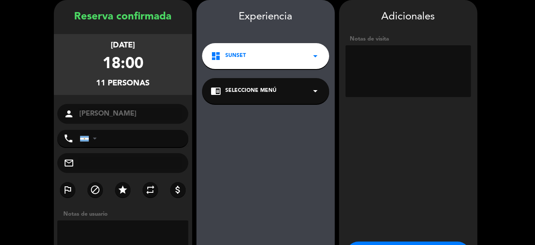
click at [374, 60] on textarea at bounding box center [407, 71] width 125 height 52
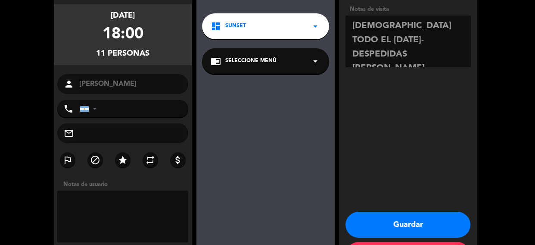
scroll to position [99, 0]
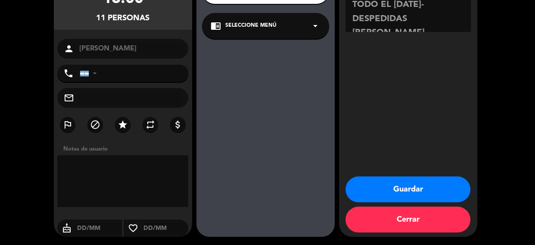
type textarea "[DEMOGRAPHIC_DATA] TODO EL [DATE]- DESPEDIDAS [PERSON_NAME]"
click at [388, 185] on button "Guardar" at bounding box center [407, 189] width 125 height 26
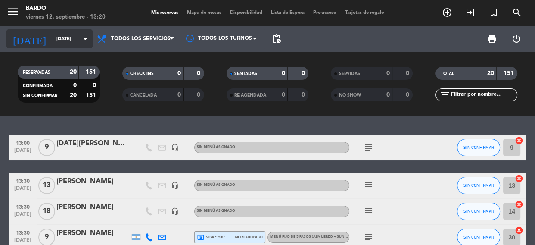
click at [53, 38] on input "[DATE]" at bounding box center [85, 39] width 66 height 14
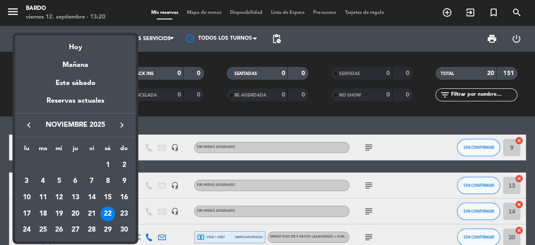
click at [31, 124] on icon "keyboard_arrow_left" at bounding box center [29, 125] width 10 height 10
click at [109, 192] on div "13" at bounding box center [107, 197] width 15 height 15
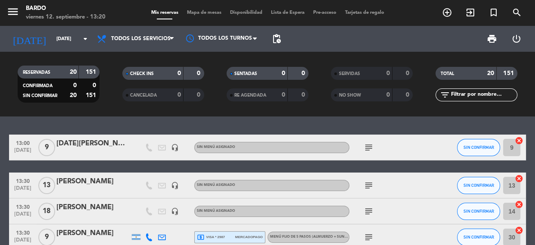
type input "[DATE]"
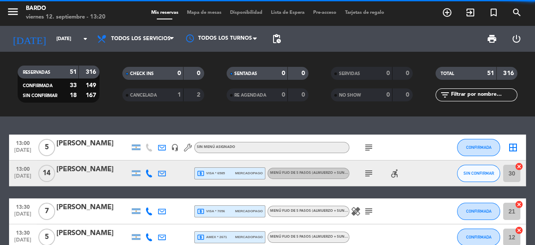
click at [125, 37] on span "Todos los servicios" at bounding box center [140, 39] width 59 height 6
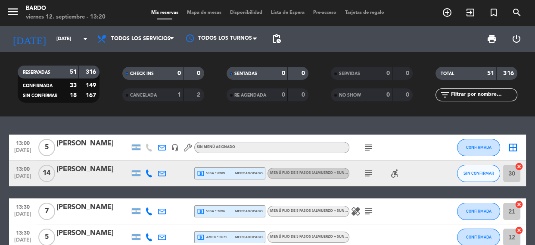
click at [139, 71] on div "CHECK INS" at bounding box center [144, 73] width 40 height 10
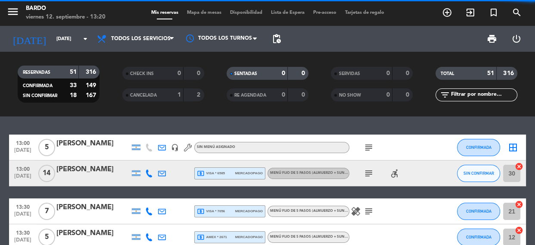
click at [130, 40] on span "Todos los servicios" at bounding box center [140, 39] width 59 height 6
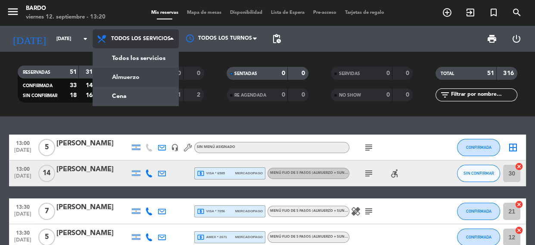
click at [137, 74] on div "menu Bardo [DATE] 12. septiembre - 13:20 Mis reservas Mapa de mesas Disponibili…" at bounding box center [267, 58] width 535 height 116
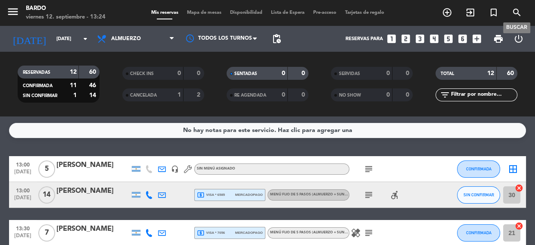
click at [512, 6] on span "search" at bounding box center [516, 12] width 23 height 15
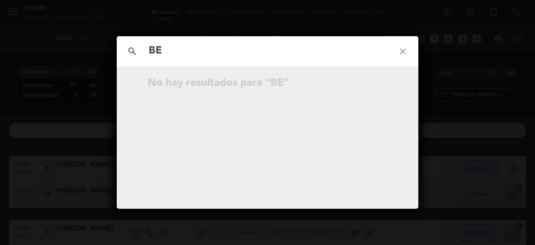
type input "B"
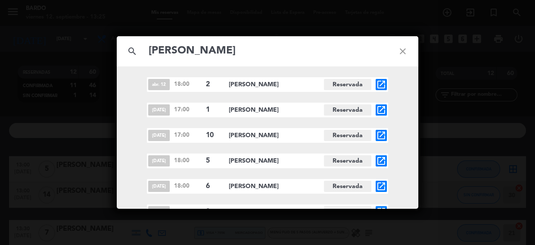
type input "[PERSON_NAME]"
click at [405, 50] on icon "close" at bounding box center [402, 51] width 31 height 31
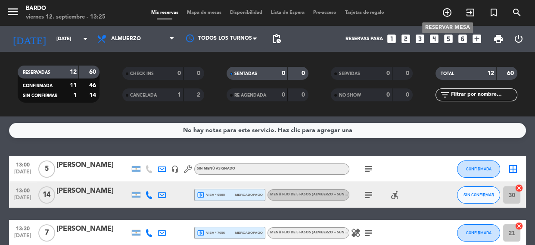
click at [447, 13] on icon "add_circle_outline" at bounding box center [447, 12] width 10 height 10
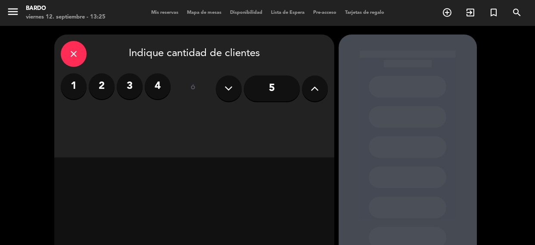
click at [310, 86] on icon at bounding box center [314, 88] width 8 height 13
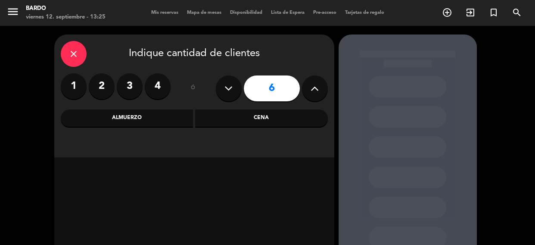
click at [310, 86] on icon at bounding box center [314, 88] width 8 height 13
type input "7"
click at [114, 121] on div "Almuerzo" at bounding box center [127, 117] width 133 height 17
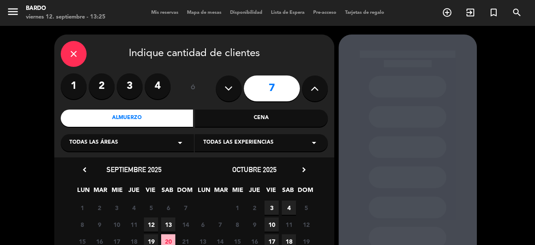
click at [262, 112] on div "Cena" at bounding box center [261, 117] width 133 height 17
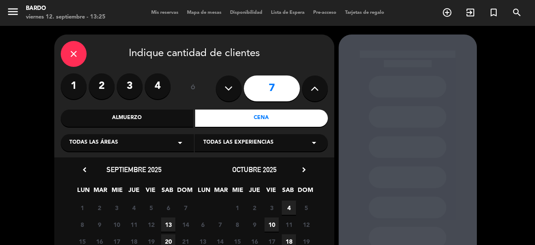
scroll to position [90, 0]
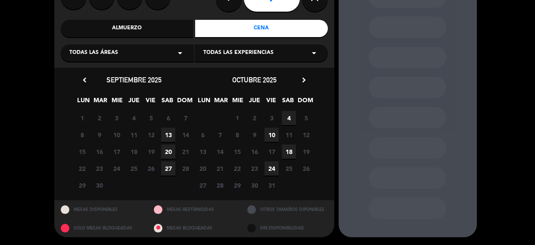
click at [301, 77] on icon "chevron_right" at bounding box center [303, 79] width 9 height 9
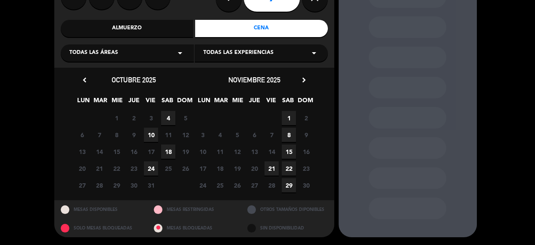
click at [286, 167] on span "22" at bounding box center [289, 168] width 14 height 14
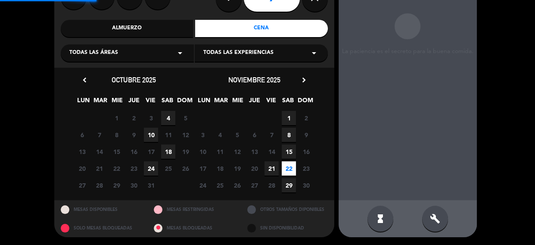
scroll to position [34, 0]
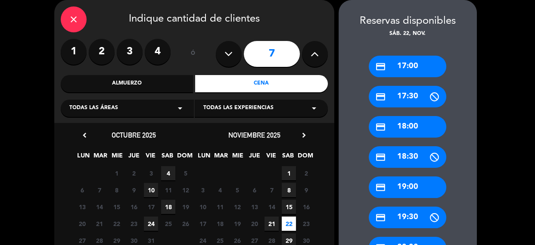
click at [387, 128] on div "credit_card 18:00" at bounding box center [408, 127] width 78 height 22
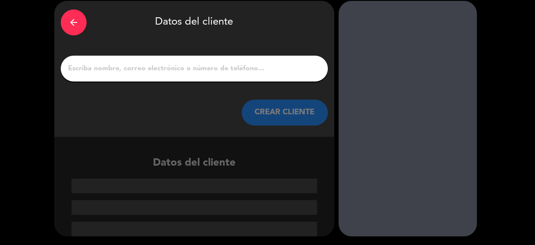
scroll to position [34, 0]
click at [160, 63] on input "1" at bounding box center [194, 68] width 254 height 12
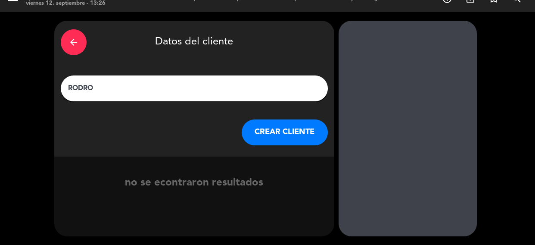
scroll to position [13, 0]
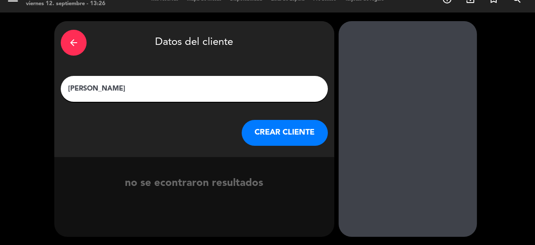
type input "[PERSON_NAME]"
click at [289, 138] on button "CREAR CLIENTE" at bounding box center [285, 133] width 86 height 26
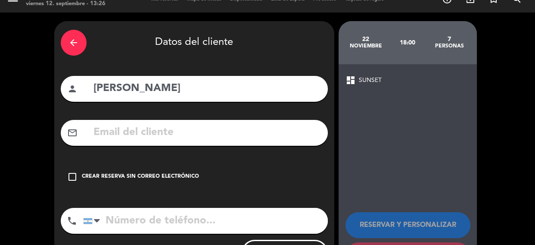
click at [166, 176] on div "Crear reserva sin correo electrónico" at bounding box center [140, 176] width 117 height 9
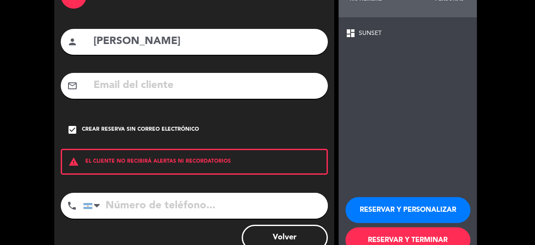
scroll to position [87, 0]
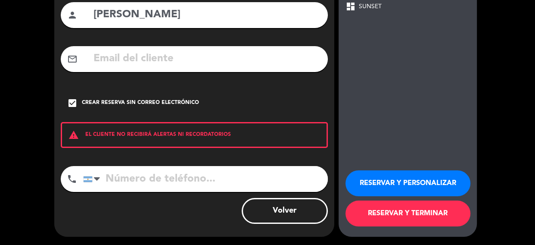
click at [414, 177] on button "RESERVAR Y PERSONALIZAR" at bounding box center [407, 183] width 125 height 26
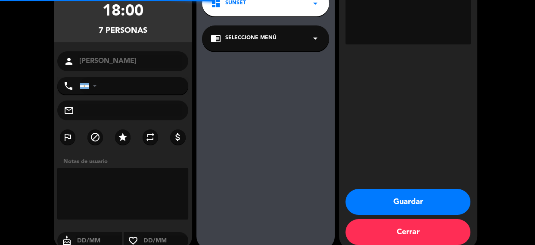
scroll to position [34, 0]
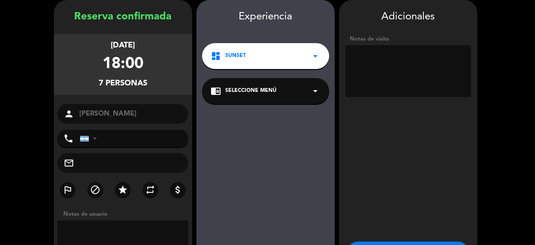
click at [371, 65] on textarea at bounding box center [407, 71] width 125 height 52
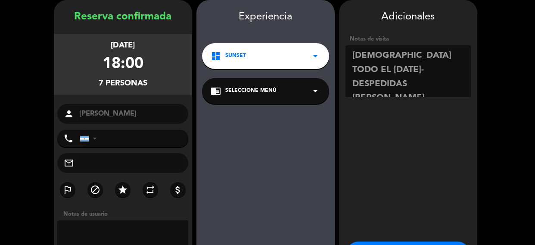
scroll to position [99, 0]
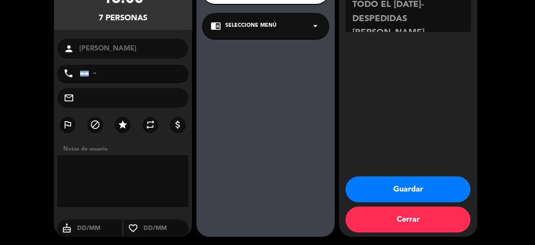
type textarea "[DEMOGRAPHIC_DATA] TODO EL [DATE]- DESPEDIDAS [PERSON_NAME]"
click at [382, 191] on button "Guardar" at bounding box center [407, 189] width 125 height 26
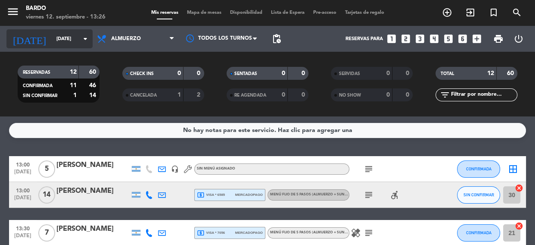
click at [78, 39] on input "[DATE]" at bounding box center [85, 39] width 66 height 14
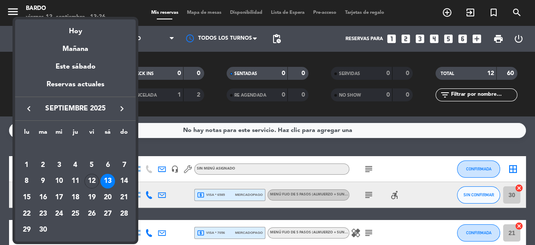
click at [125, 105] on icon "keyboard_arrow_right" at bounding box center [122, 108] width 10 height 10
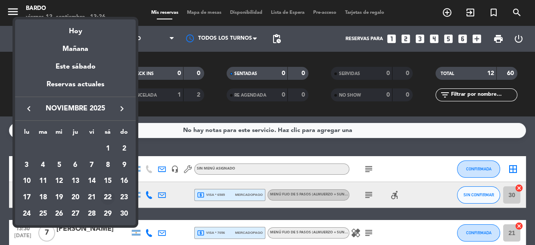
click at [106, 202] on div "22" at bounding box center [107, 197] width 15 height 15
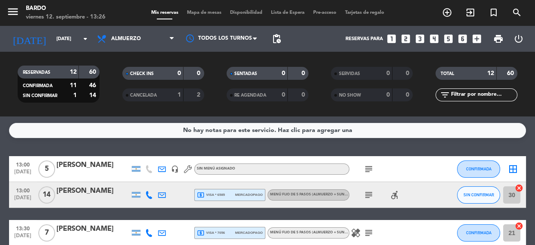
type input "[DATE]"
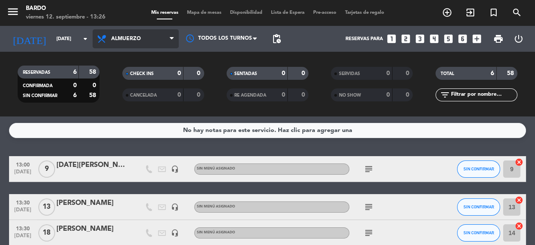
click at [137, 31] on span "Almuerzo" at bounding box center [136, 38] width 86 height 19
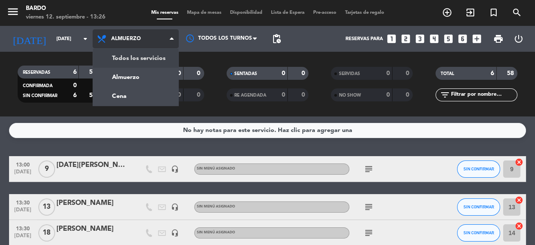
click at [137, 53] on div "menu Bardo [DATE] 12. septiembre - 13:26 Mis reservas Mapa de mesas Disponibili…" at bounding box center [267, 58] width 535 height 116
